Goal: Task Accomplishment & Management: Manage account settings

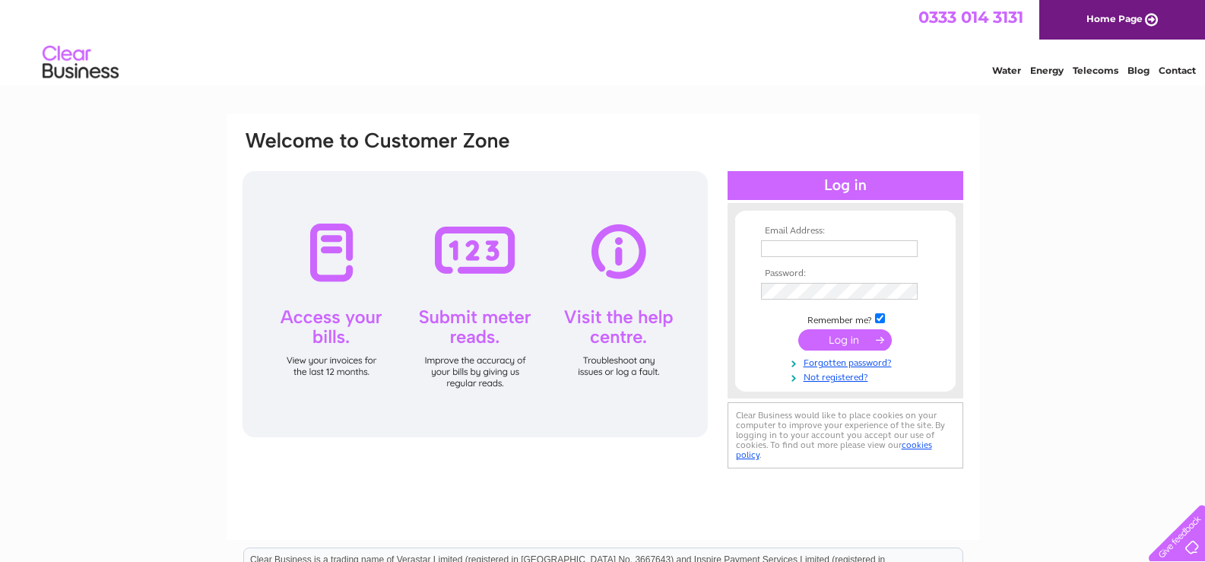
type input "jasrandeva@yahoo.co.uk"
click at [861, 333] on input "submit" at bounding box center [845, 339] width 94 height 21
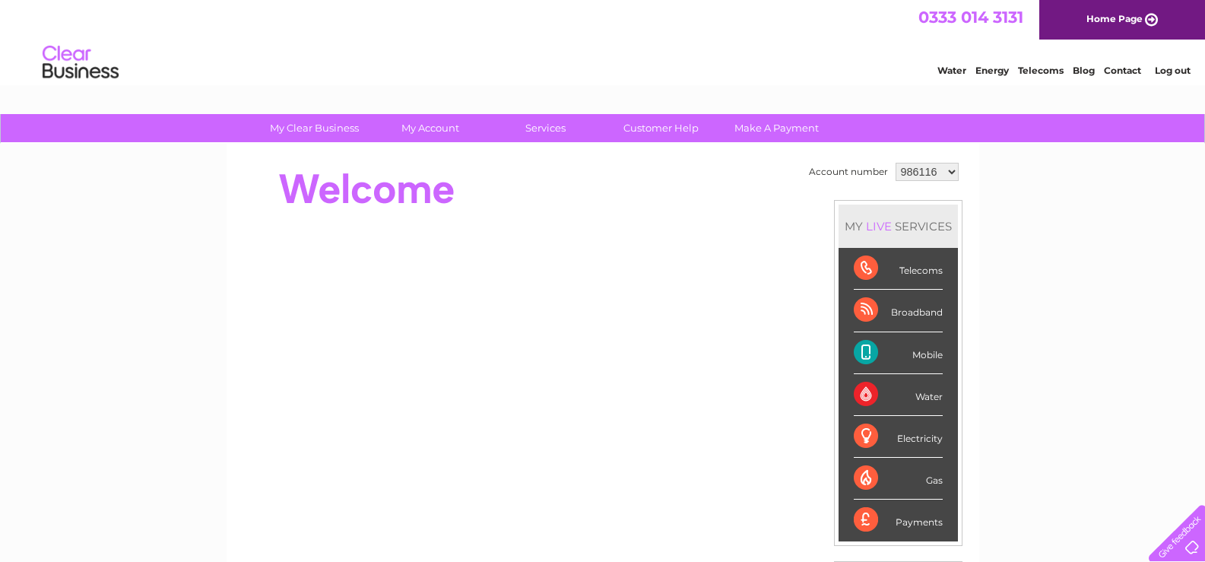
click at [946, 170] on select "986116 1089887" at bounding box center [927, 172] width 63 height 18
select select "1089887"
click at [896, 163] on select "986116 1089887" at bounding box center [927, 172] width 63 height 18
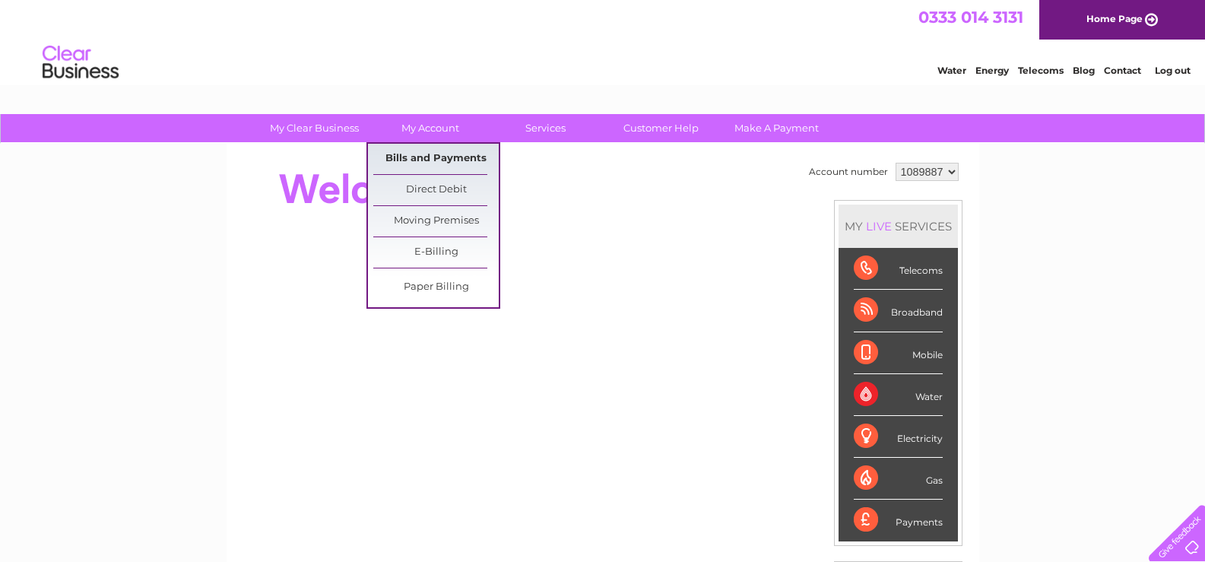
click at [461, 157] on link "Bills and Payments" at bounding box center [435, 159] width 125 height 30
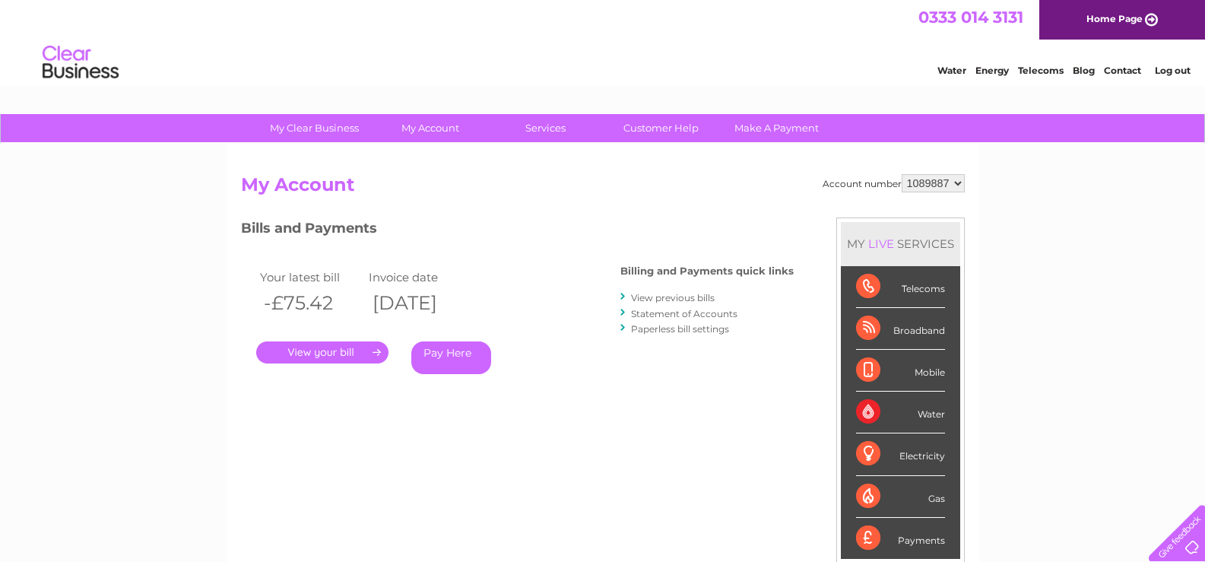
click at [677, 292] on link "View previous bills" at bounding box center [673, 297] width 84 height 11
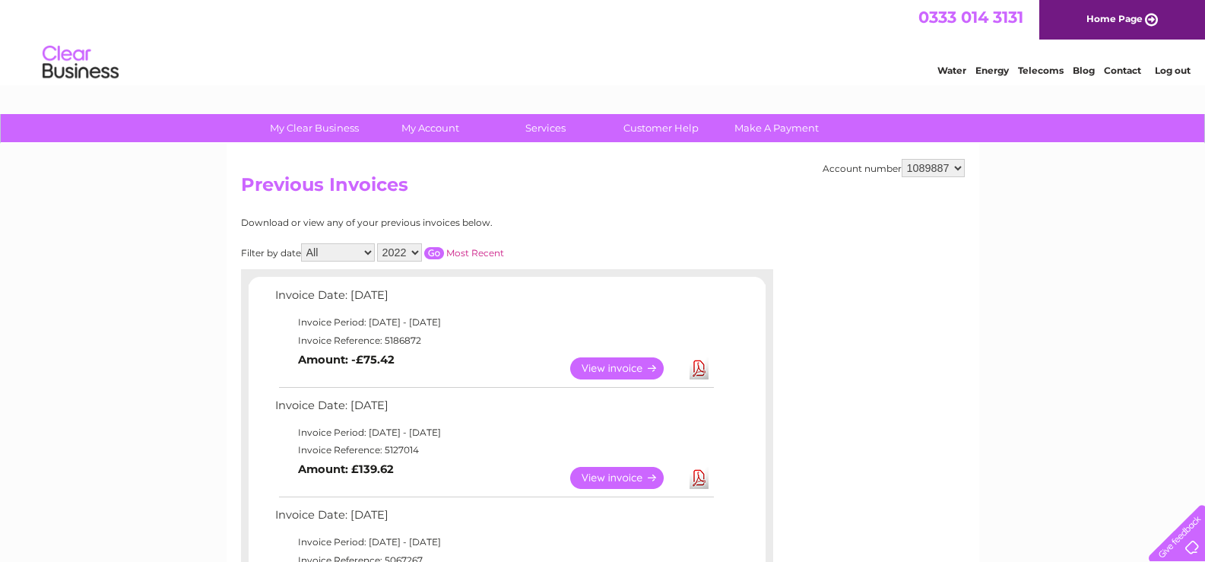
click at [956, 166] on select "986116 1089887" at bounding box center [933, 168] width 63 height 18
select select "986116"
click at [902, 159] on select "986116 1089887" at bounding box center [933, 168] width 63 height 18
click at [610, 469] on link "View" at bounding box center [626, 478] width 112 height 22
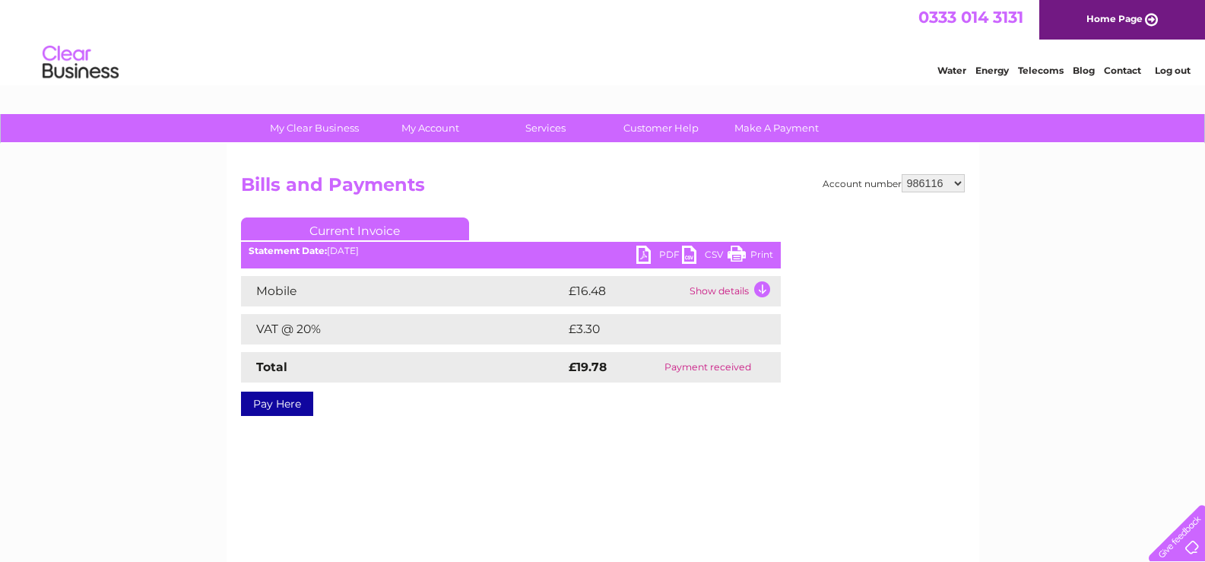
click at [649, 254] on link "PDF" at bounding box center [659, 257] width 46 height 22
